Goal: Information Seeking & Learning: Understand process/instructions

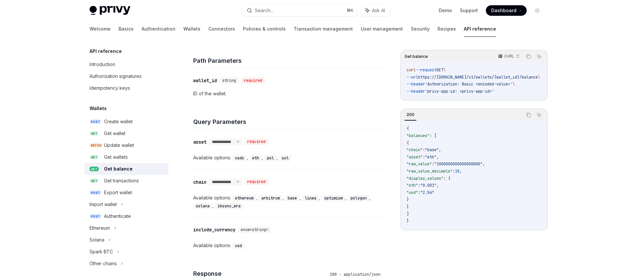
scroll to position [215, 0]
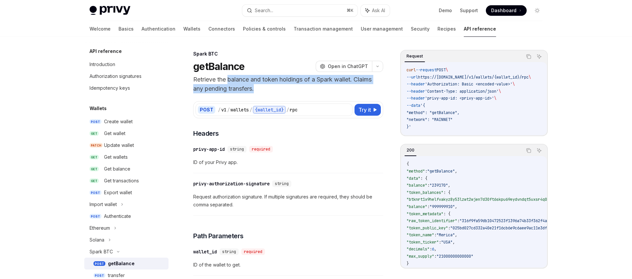
drag, startPoint x: 228, startPoint y: 80, endPoint x: 270, endPoint y: 89, distance: 43.3
click at [270, 89] on p "Retrieve the balance and token holdings of a Spark wallet. Claims any pending t…" at bounding box center [288, 84] width 190 height 18
drag, startPoint x: 254, startPoint y: 88, endPoint x: 218, endPoint y: 81, distance: 36.7
click at [218, 82] on p "Retrieve the balance and token holdings of a Spark wallet. Claims any pending t…" at bounding box center [288, 84] width 190 height 18
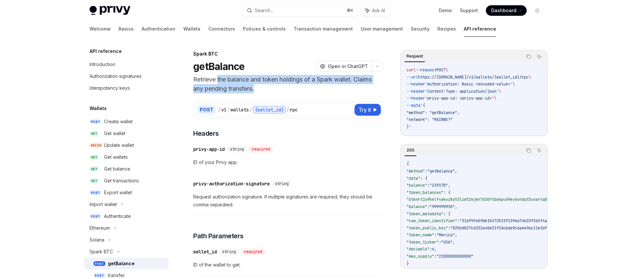
click at [218, 81] on p "Retrieve the balance and token holdings of a Spark wallet. Claims any pending t…" at bounding box center [288, 84] width 190 height 18
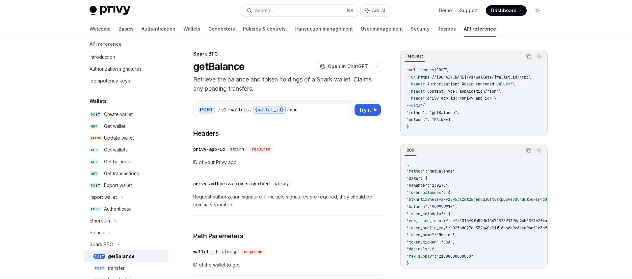
scroll to position [9, 0]
click at [114, 221] on icon at bounding box center [115, 219] width 3 height 8
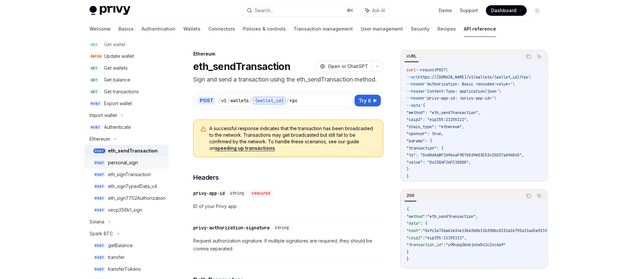
scroll to position [89, 0]
click at [110, 136] on div "Ethereum" at bounding box center [126, 139] width 84 height 12
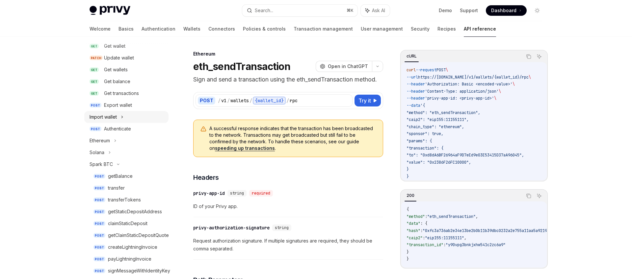
scroll to position [79, 0]
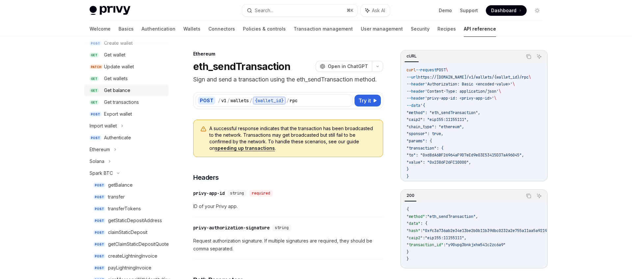
click at [121, 89] on div "Get balance" at bounding box center [117, 91] width 26 height 8
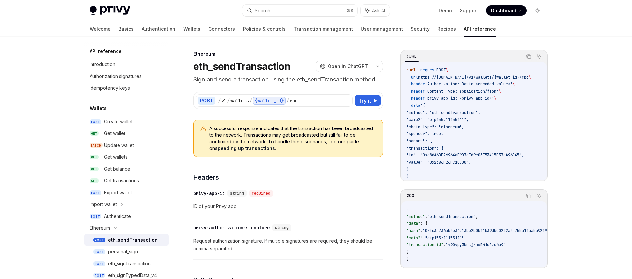
type textarea "*"
